Goal: Task Accomplishment & Management: Complete application form

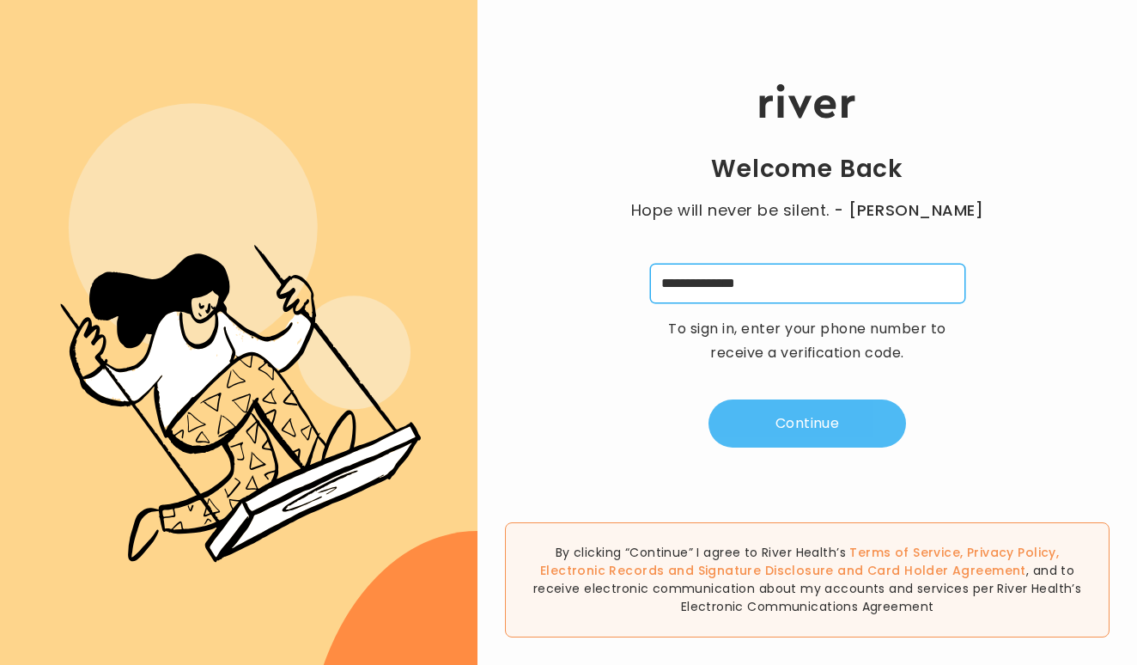
type input "**********"
click at [794, 447] on button "Continue" at bounding box center [807, 423] width 198 height 48
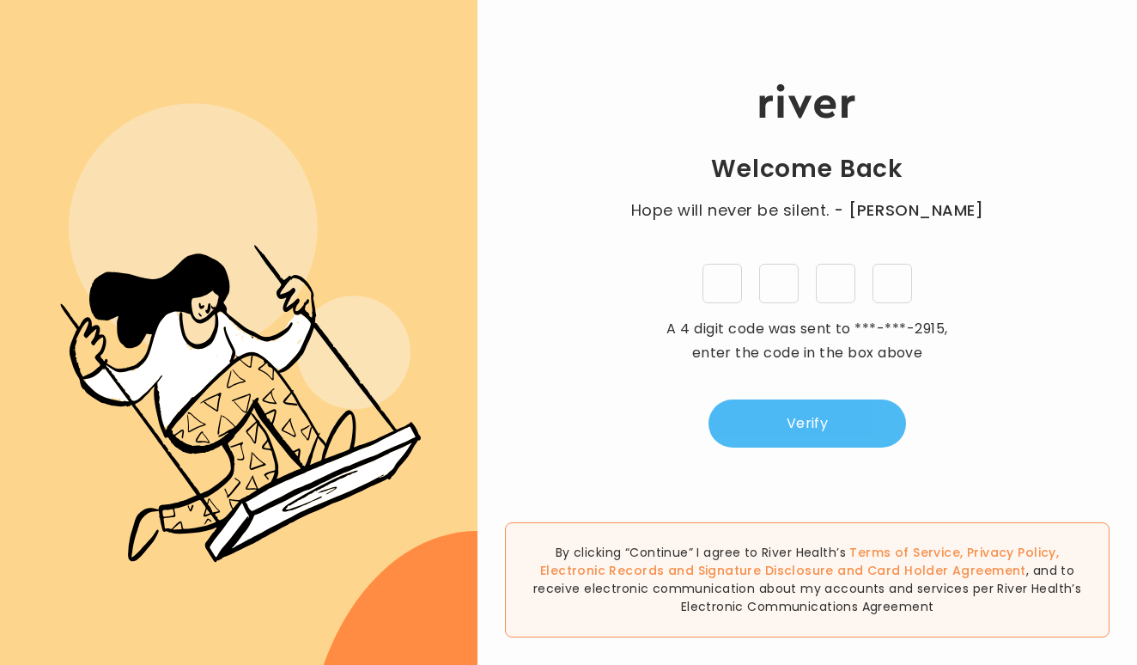
type input "*"
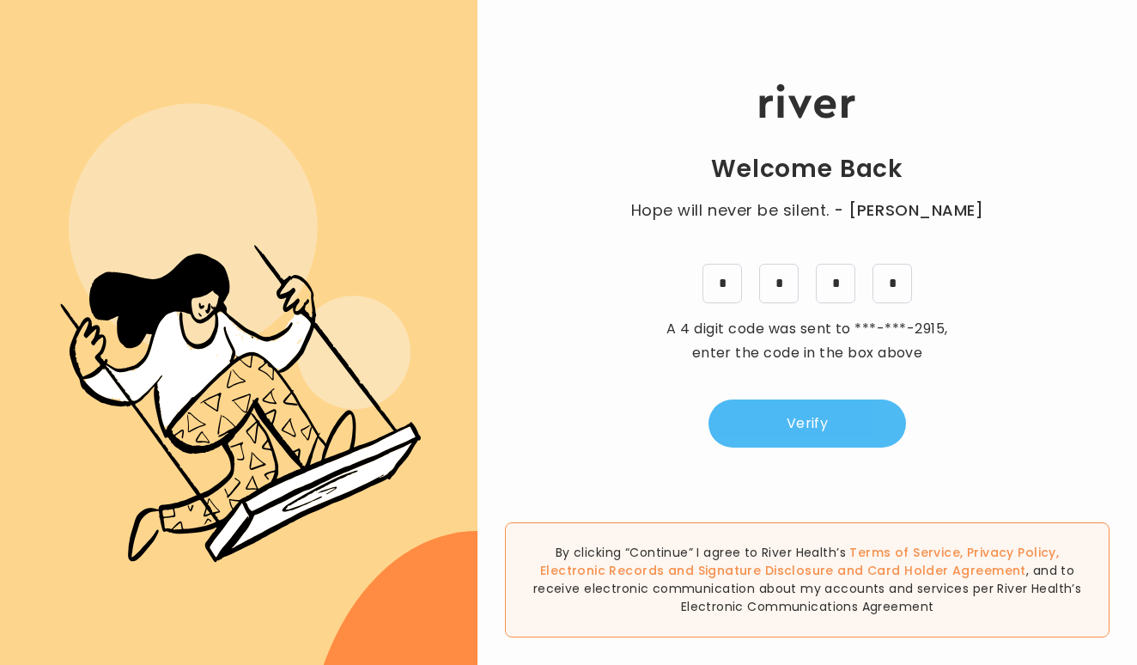
click at [841, 434] on button "Verify" at bounding box center [807, 423] width 198 height 48
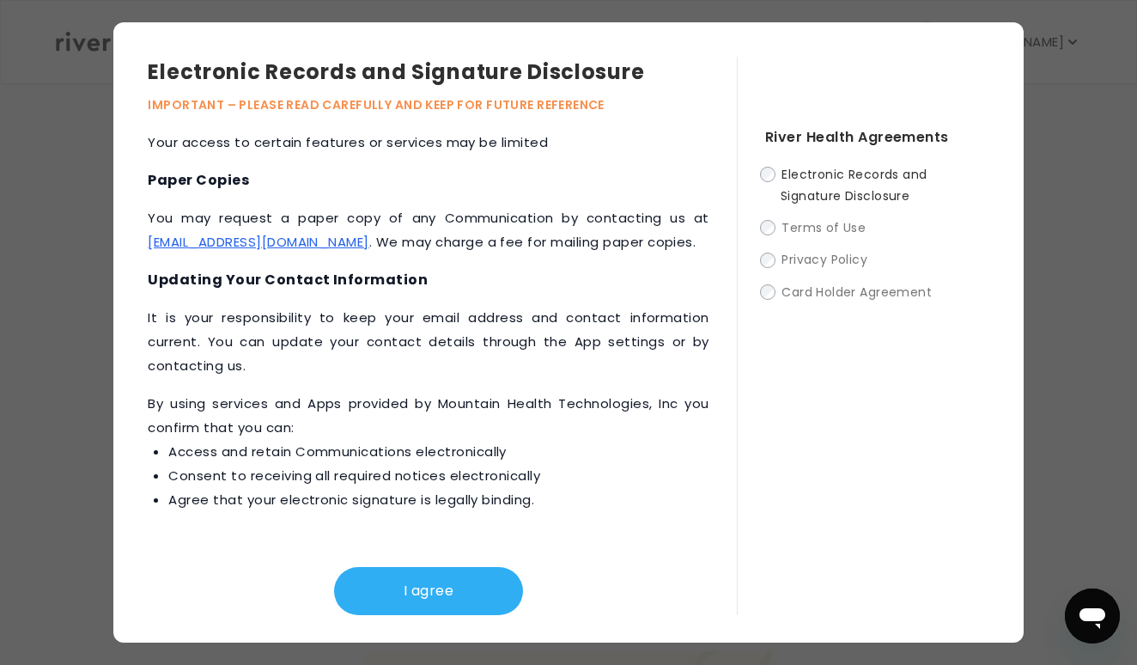
scroll to position [116, 0]
click at [453, 592] on button "I agree" at bounding box center [428, 591] width 189 height 48
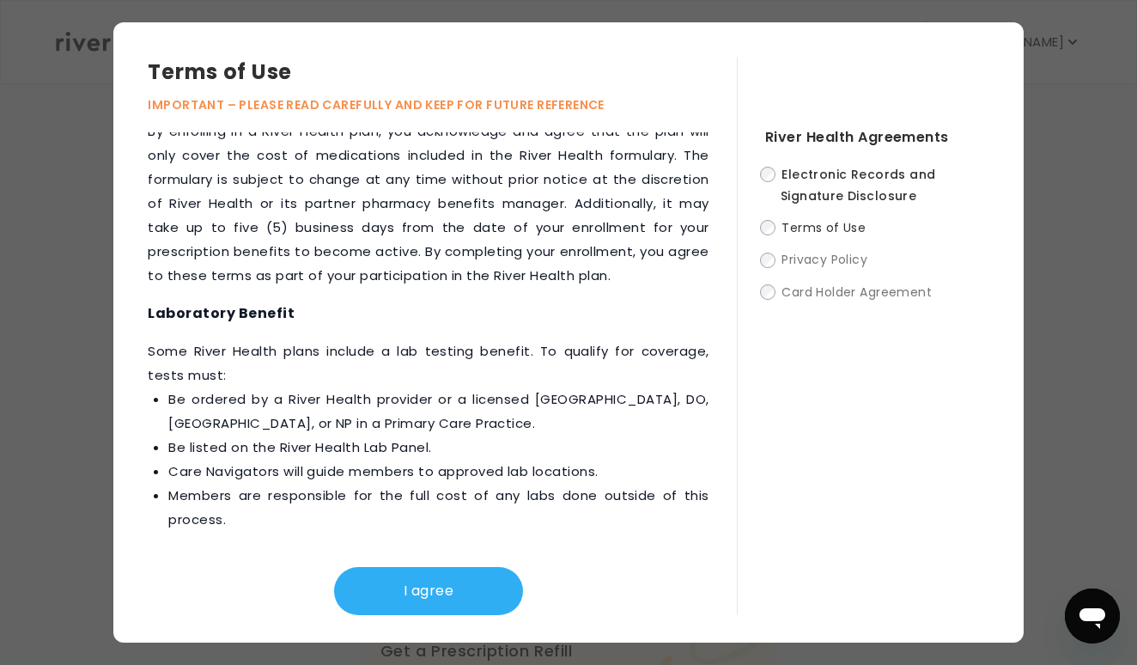
scroll to position [2547, 0]
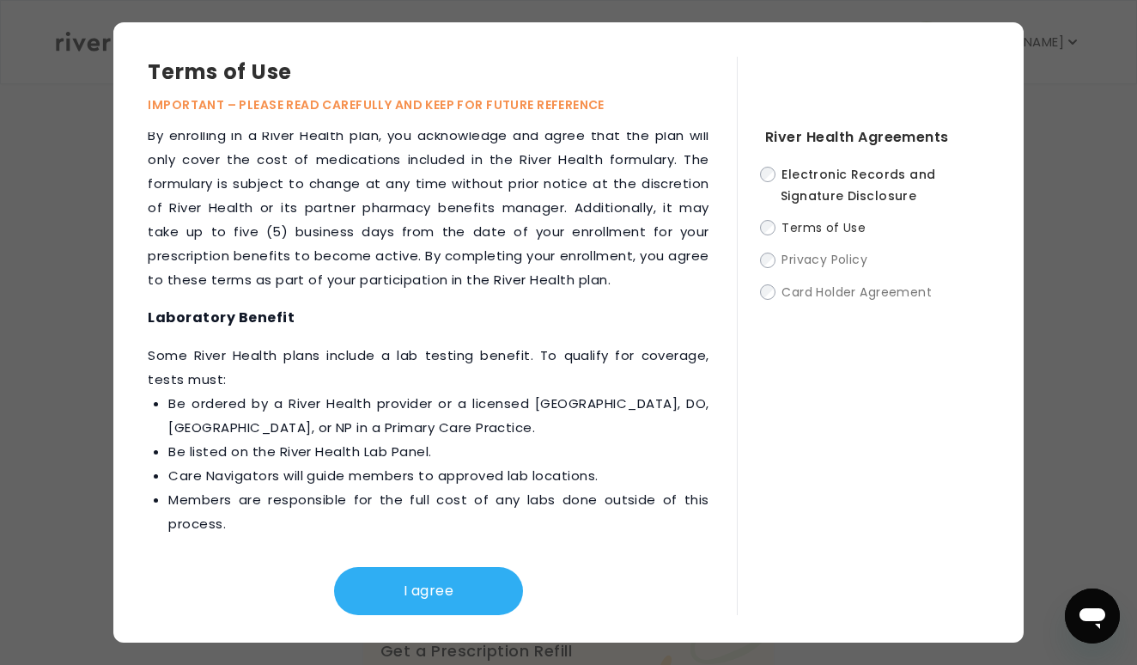
click at [405, 559] on div "I agree" at bounding box center [428, 577] width 561 height 76
click at [406, 608] on button "I agree" at bounding box center [428, 591] width 189 height 48
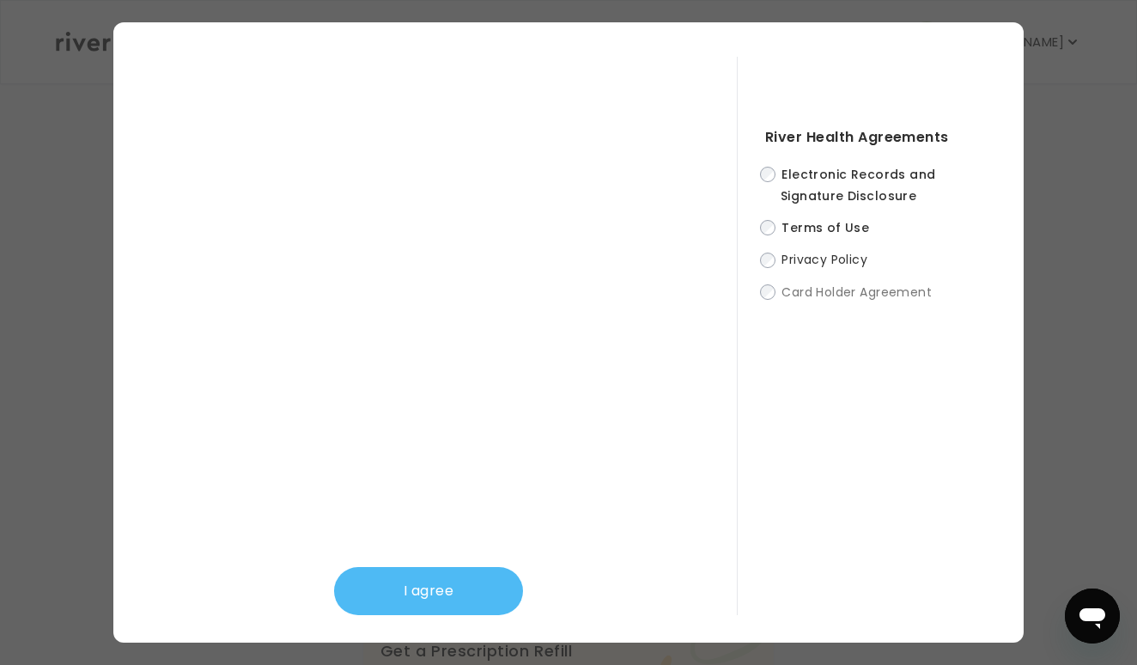
click at [443, 582] on button "I agree" at bounding box center [428, 591] width 189 height 48
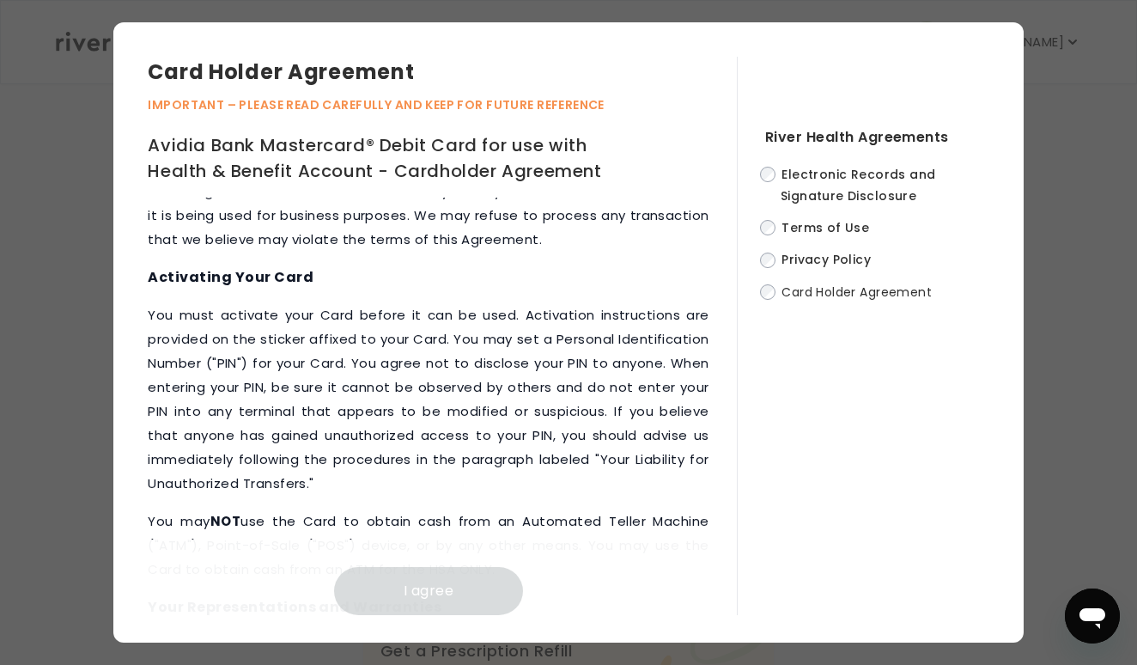
scroll to position [1326, 0]
